Goal: Go to known website: Go to known website

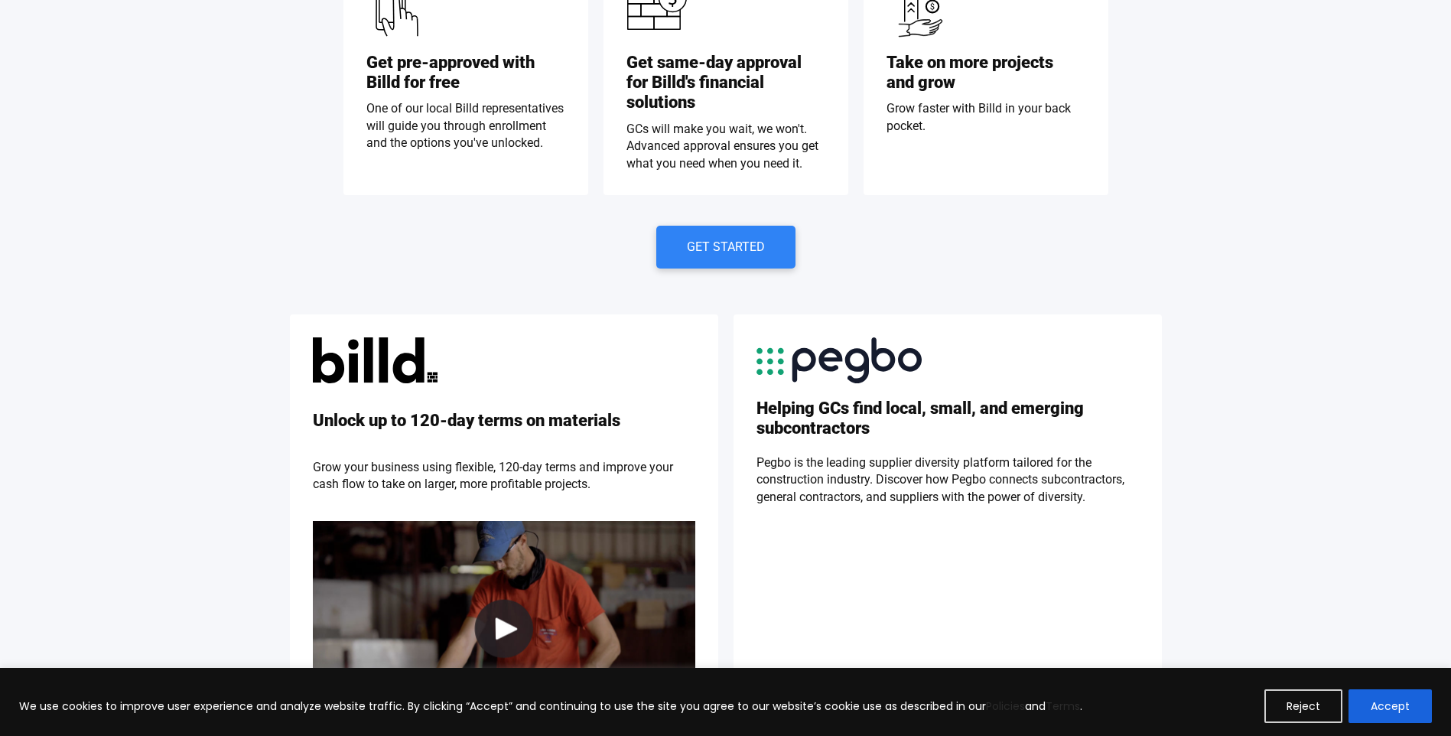
scroll to position [918, 0]
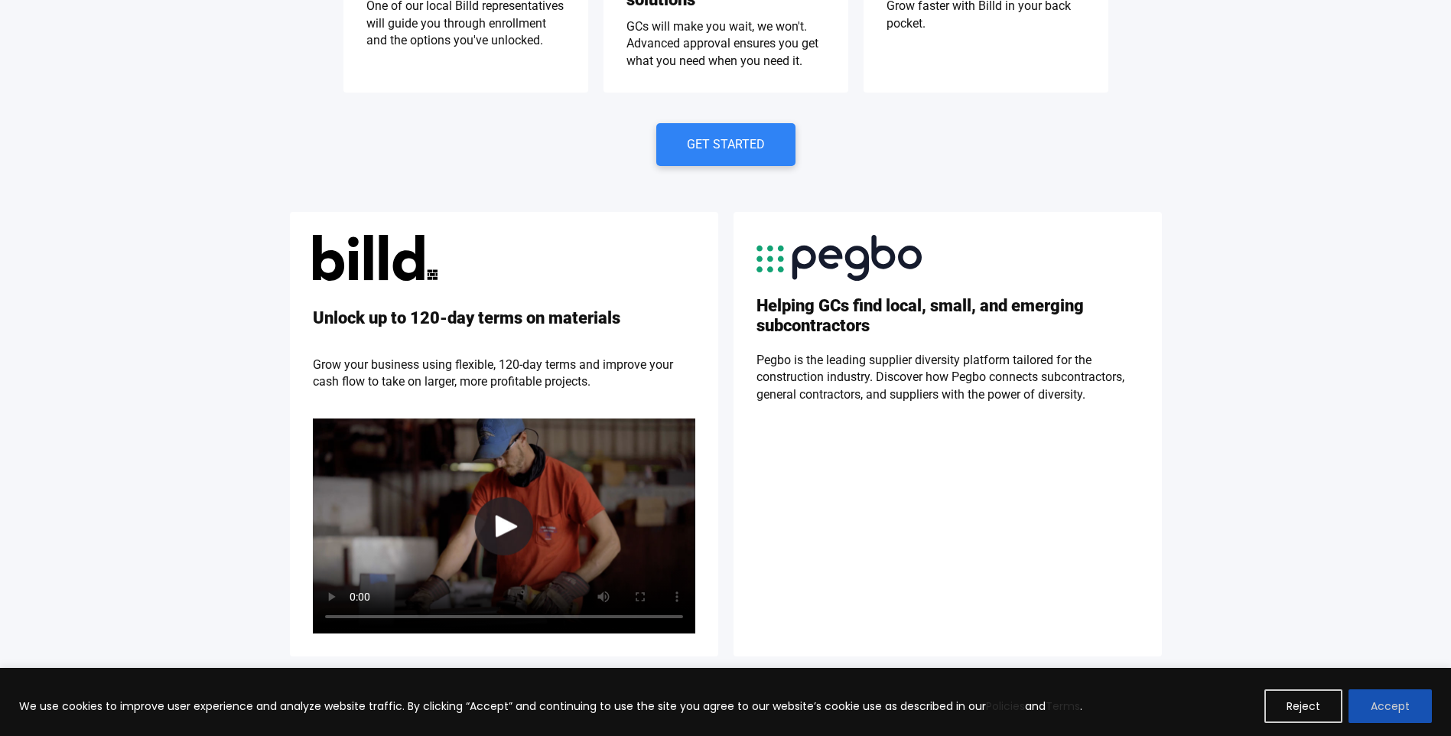
click at [1398, 708] on button "Accept" at bounding box center [1390, 706] width 83 height 34
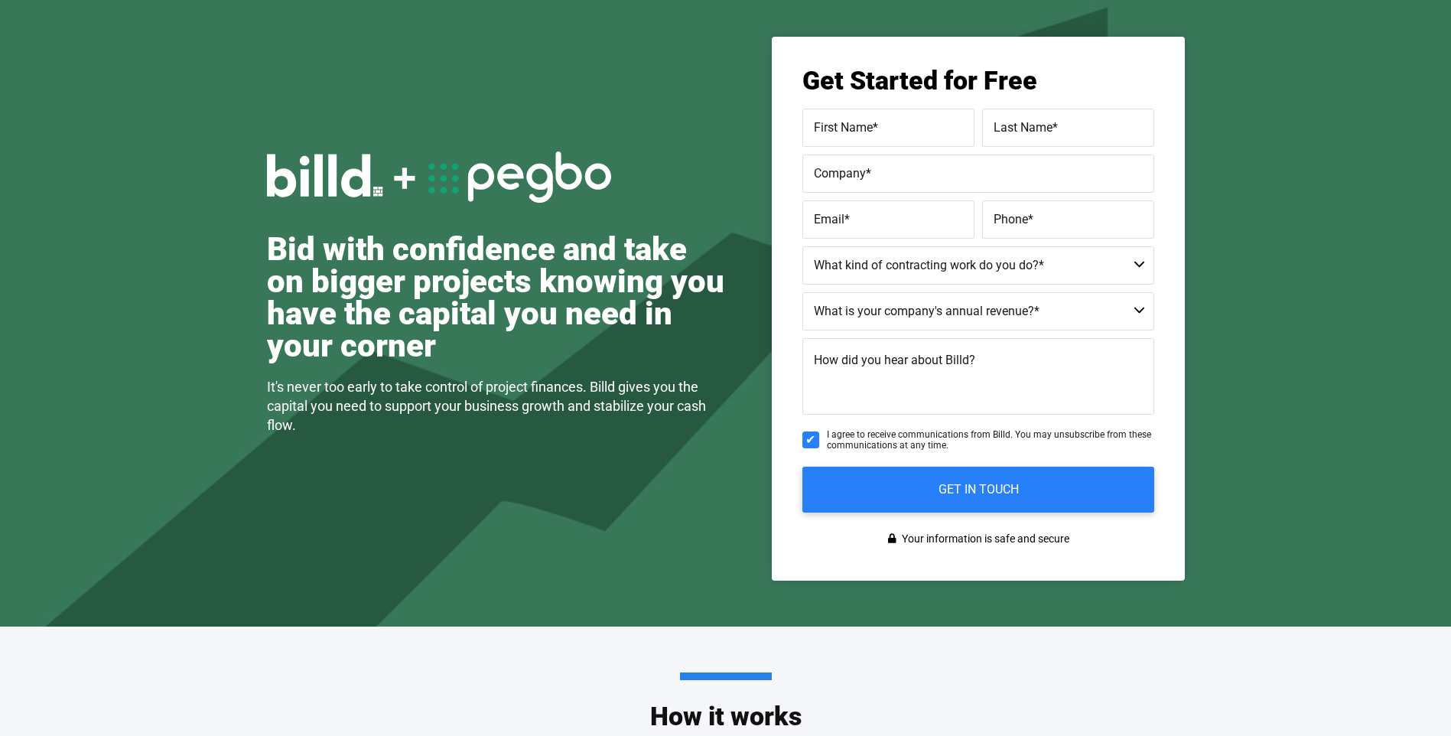
scroll to position [0, 0]
